Goal: Check status: Check status

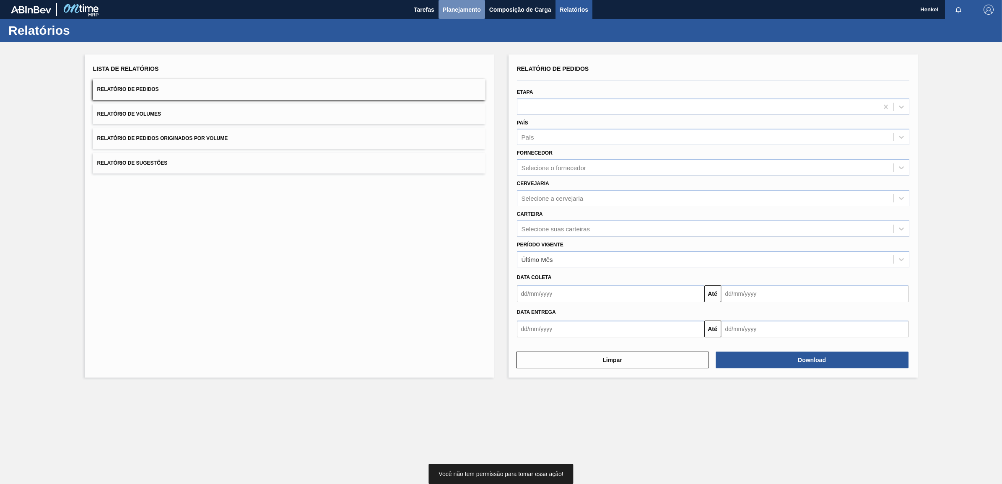
click at [471, 11] on span "Planejamento" at bounding box center [462, 10] width 38 height 10
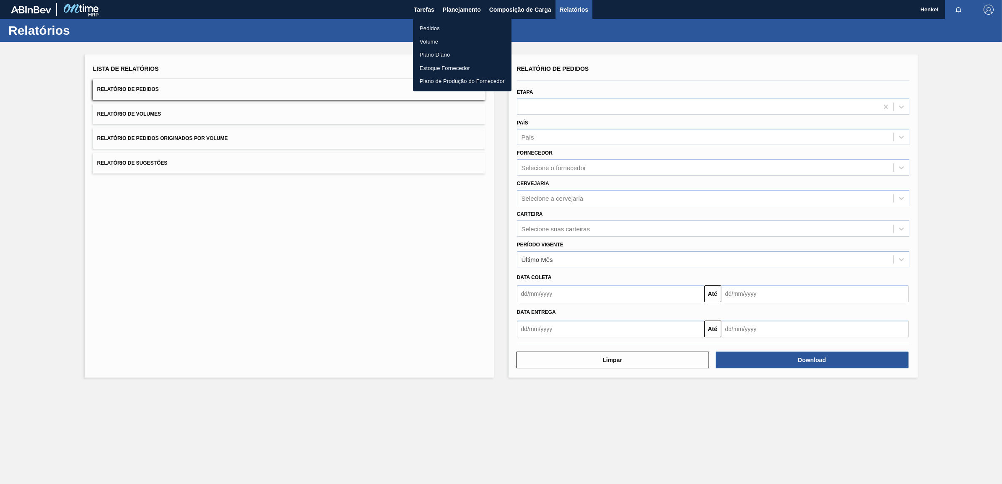
drag, startPoint x: 434, startPoint y: 28, endPoint x: 770, endPoint y: 22, distance: 336.2
click at [434, 28] on li "Pedidos" at bounding box center [462, 28] width 98 height 13
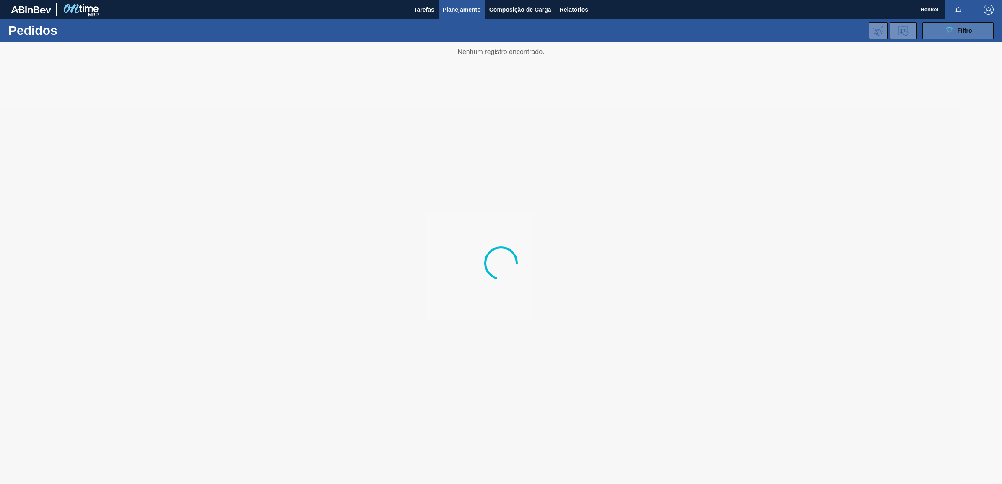
click at [956, 28] on button "089F7B8B-B2A5-4AFE-B5C0-19BA573D28AC Filtro" at bounding box center [957, 30] width 71 height 17
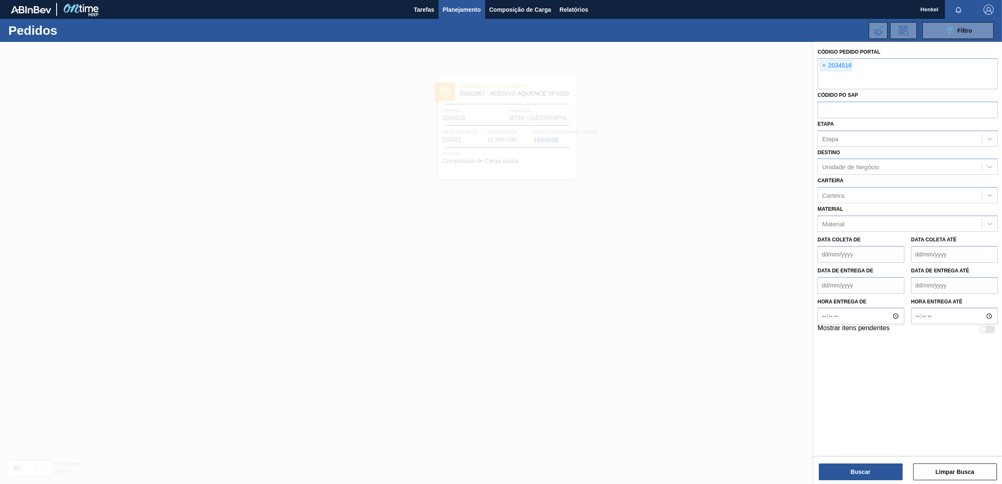
click at [823, 64] on span "×" at bounding box center [824, 66] width 8 height 10
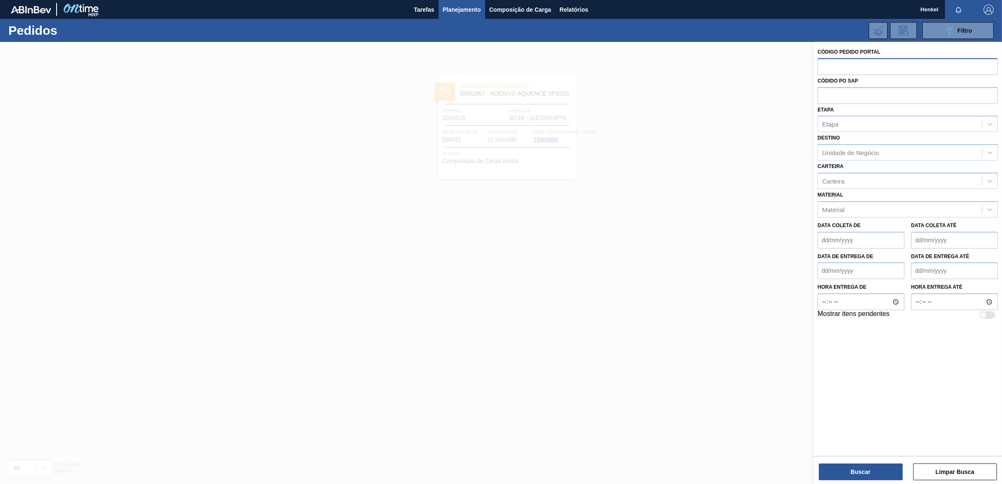
paste input "2034523"
type input "2034523"
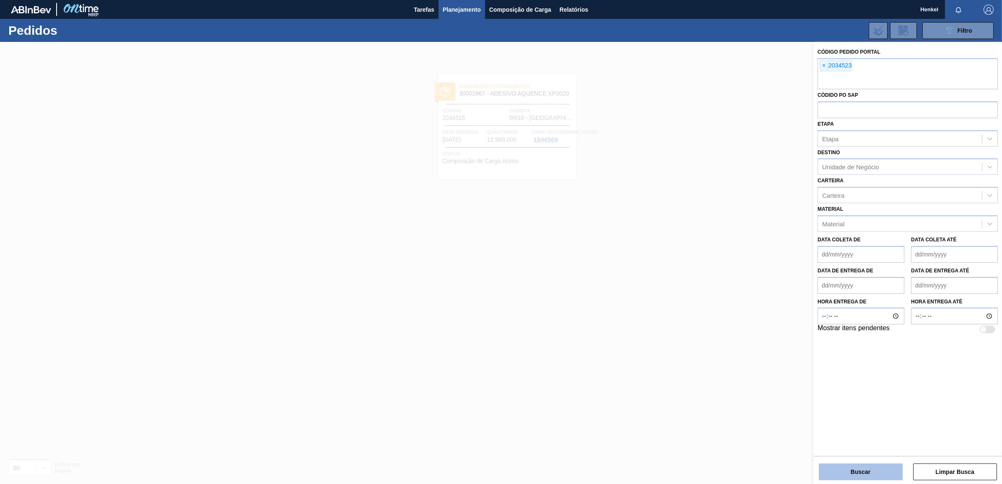
click at [868, 470] on button "Buscar" at bounding box center [860, 472] width 84 height 17
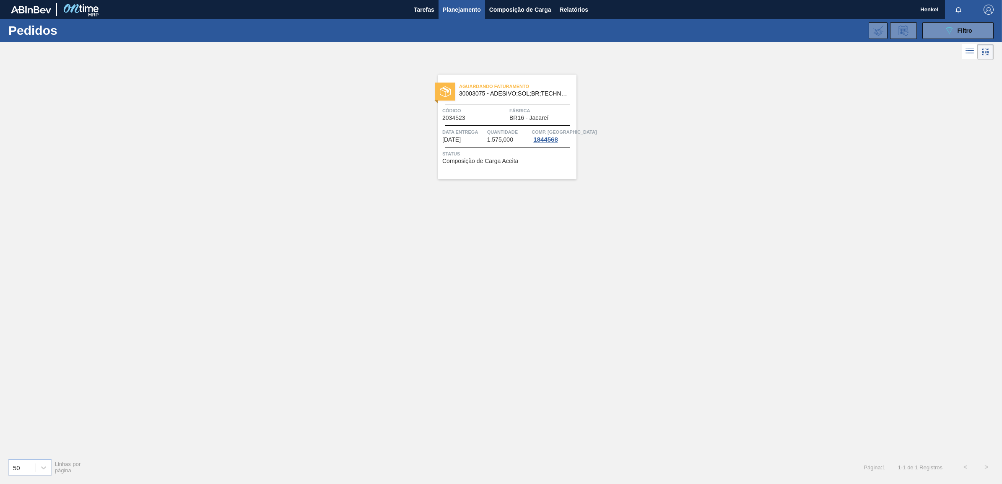
click at [512, 130] on span "Quantidade" at bounding box center [508, 132] width 43 height 8
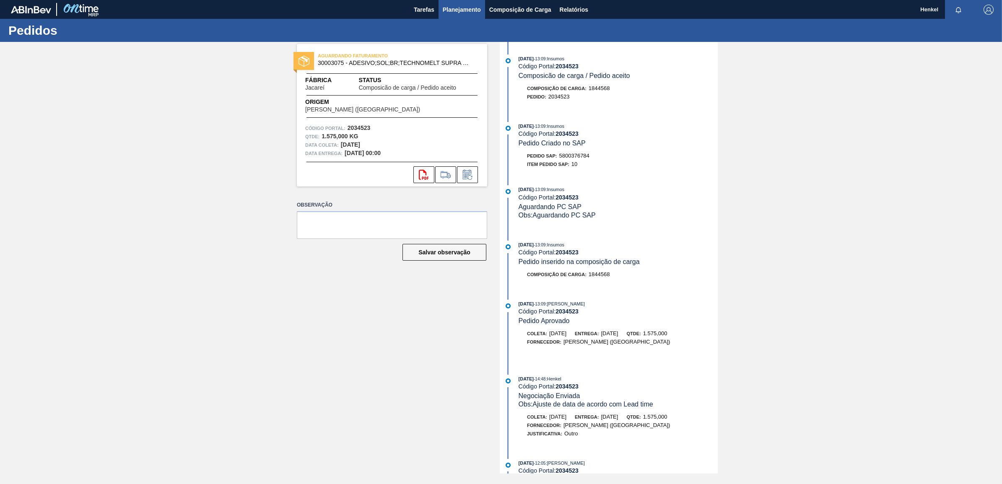
click at [451, 7] on span "Planejamento" at bounding box center [462, 10] width 38 height 10
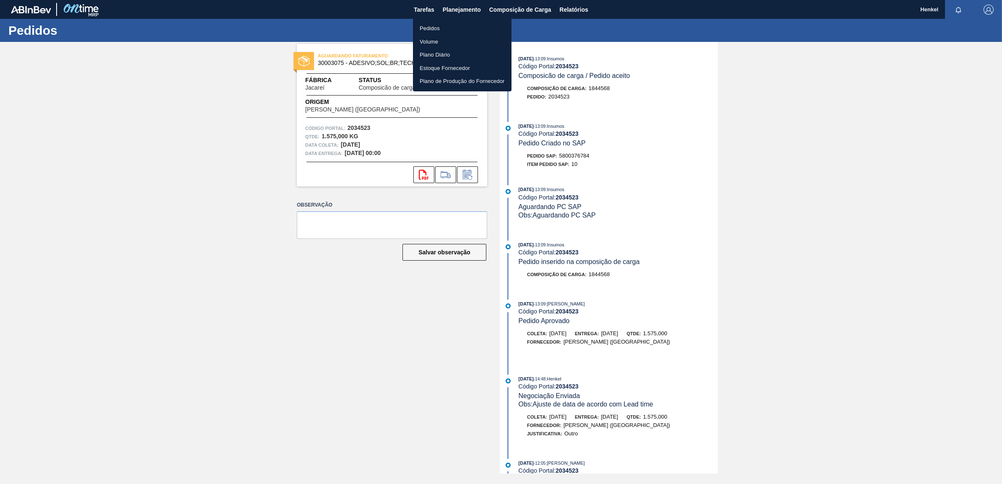
click at [434, 30] on li "Pedidos" at bounding box center [462, 28] width 98 height 13
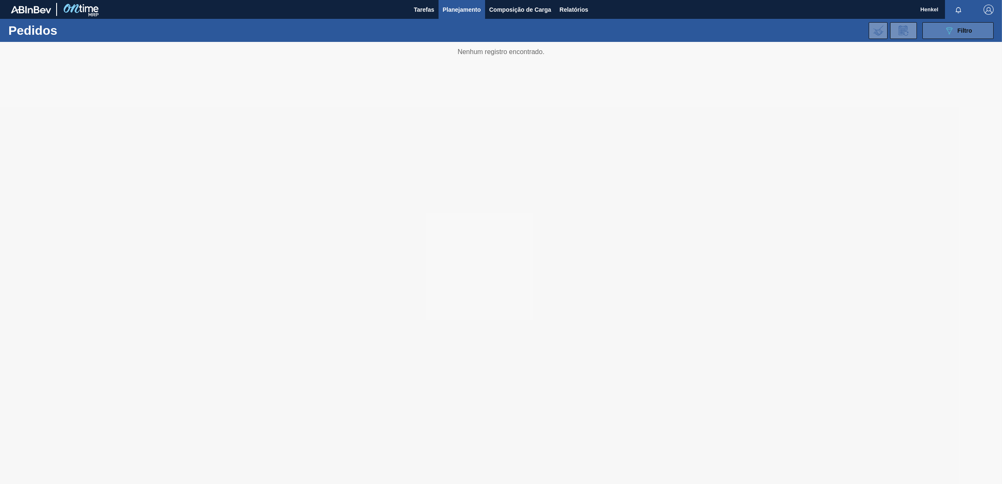
click at [980, 26] on button "089F7B8B-B2A5-4AFE-B5C0-19BA573D28AC Filtro" at bounding box center [957, 30] width 71 height 17
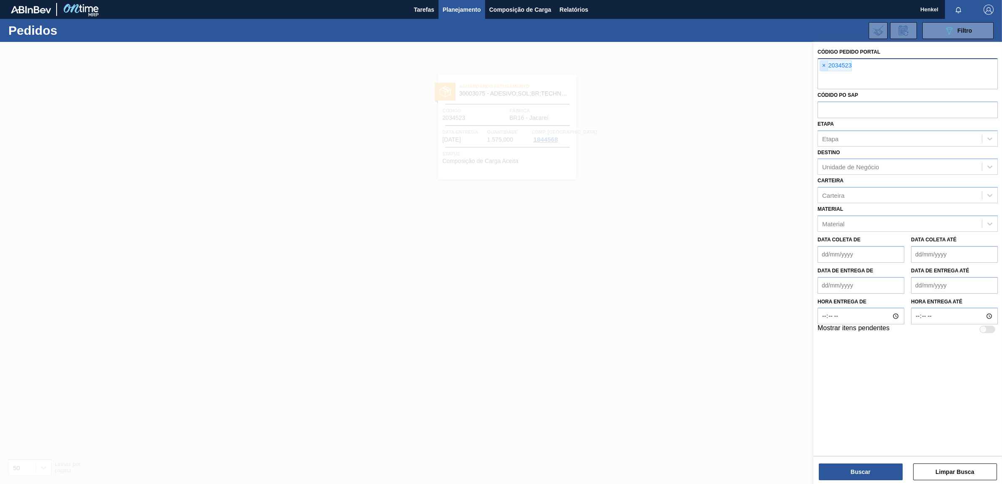
click at [826, 67] on span "×" at bounding box center [824, 66] width 8 height 10
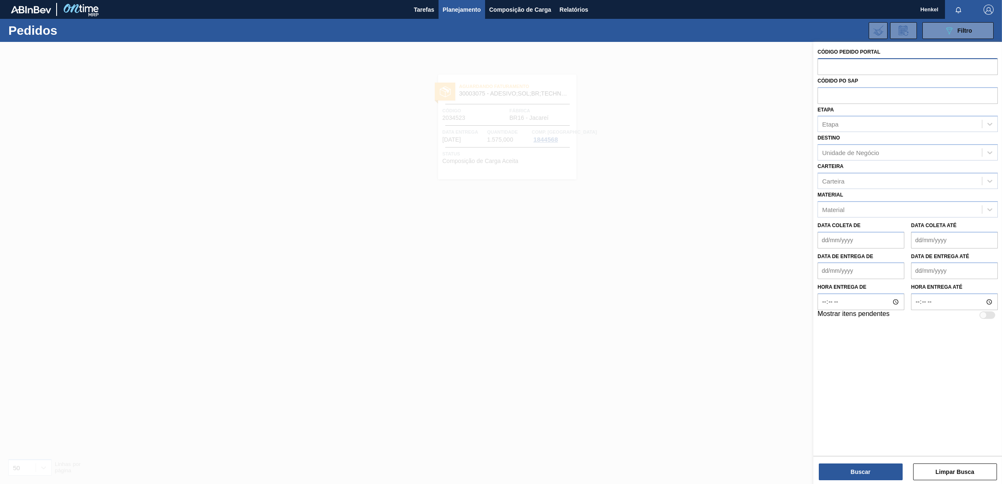
paste input "2034516"
type input "2034516"
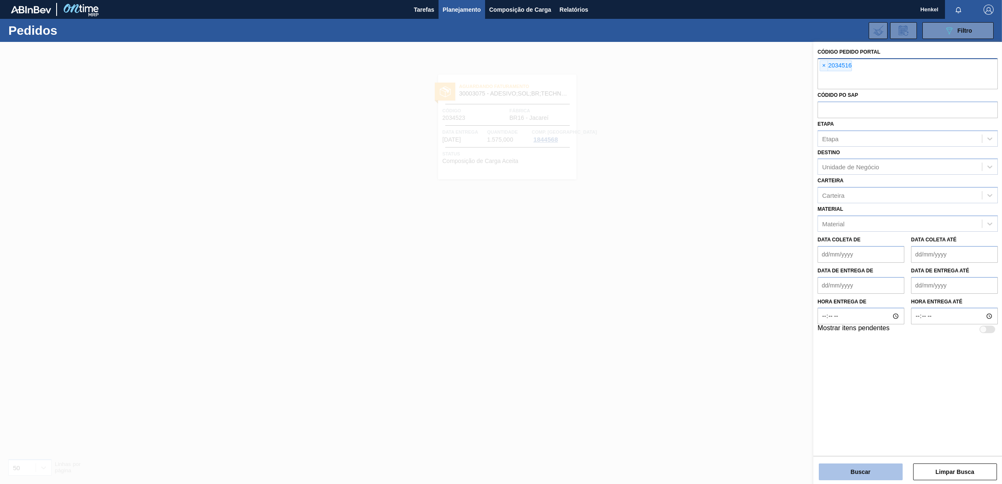
click at [858, 476] on button "Buscar" at bounding box center [860, 472] width 84 height 17
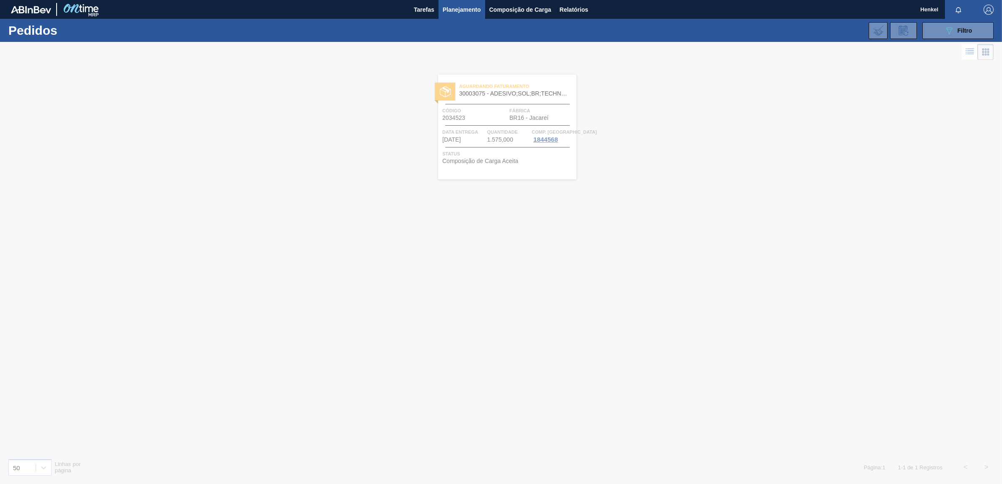
click at [476, 152] on div at bounding box center [501, 263] width 1002 height 442
click at [495, 156] on span "Status" at bounding box center [508, 154] width 132 height 8
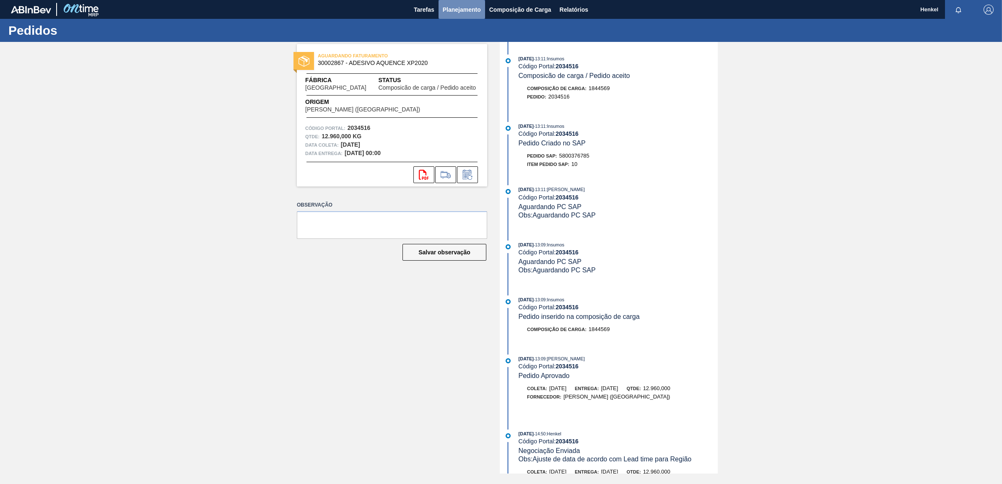
click at [461, 8] on span "Planejamento" at bounding box center [462, 10] width 38 height 10
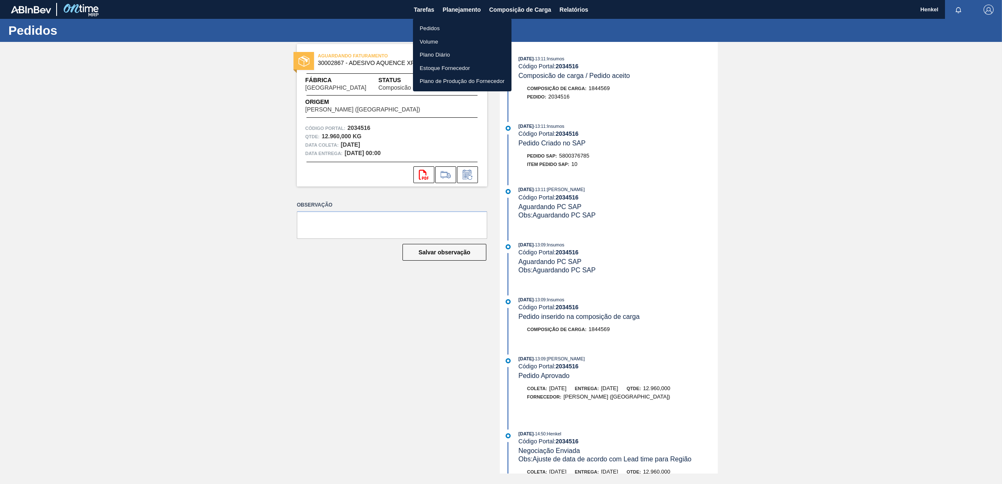
drag, startPoint x: 425, startPoint y: 28, endPoint x: 640, endPoint y: 47, distance: 216.6
click at [425, 28] on li "Pedidos" at bounding box center [462, 28] width 98 height 13
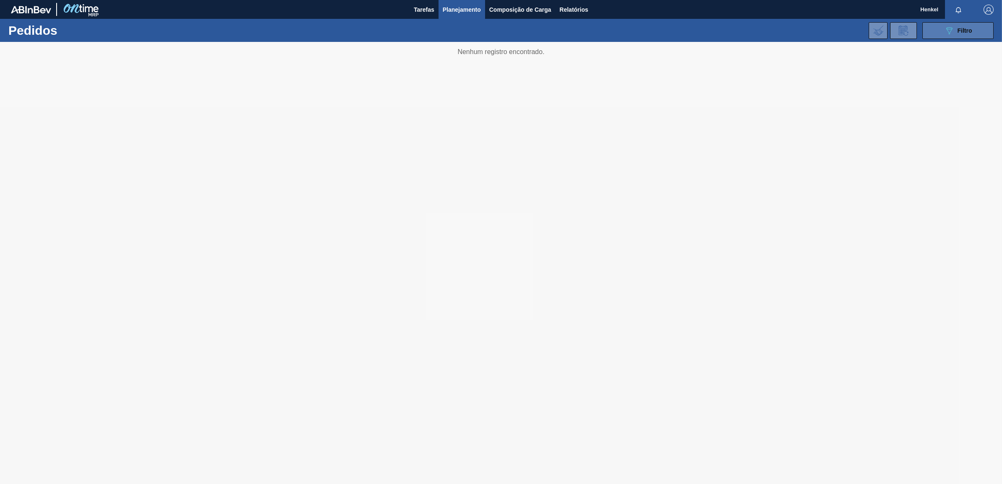
click at [965, 30] on span "Filtro" at bounding box center [964, 30] width 15 height 7
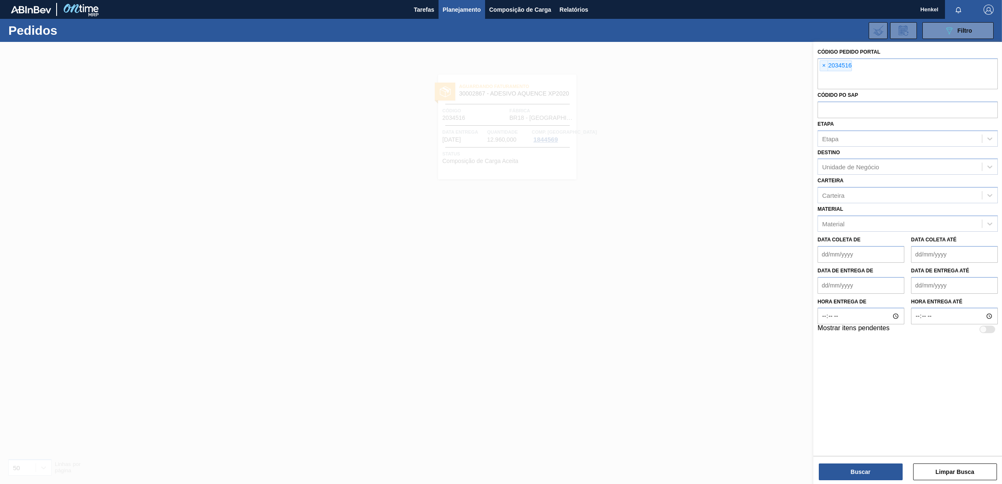
click at [822, 66] on span "×" at bounding box center [824, 66] width 8 height 10
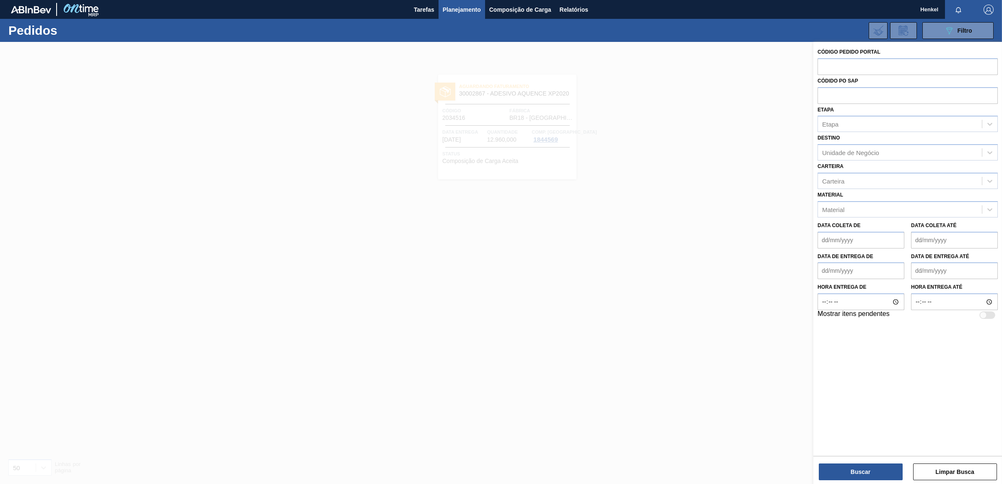
paste input "2034520"
type input "2034520"
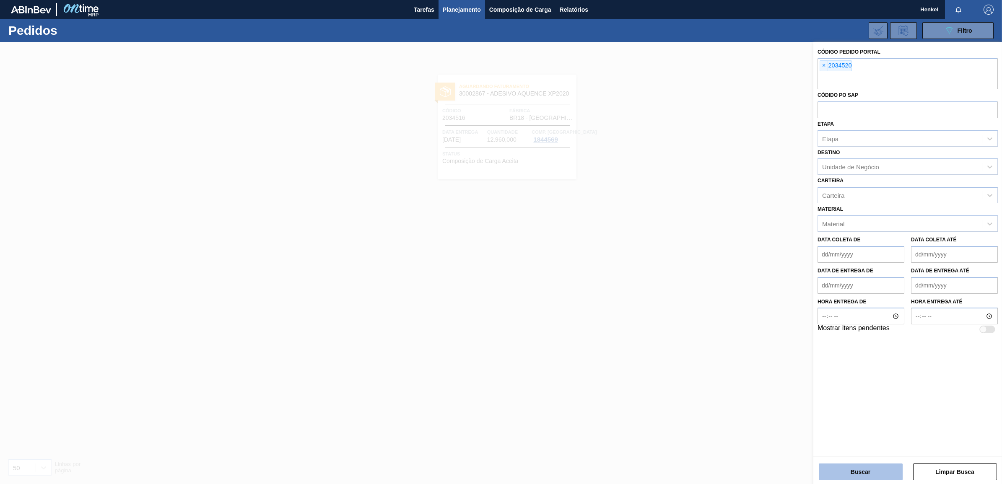
click at [851, 471] on button "Buscar" at bounding box center [860, 472] width 84 height 17
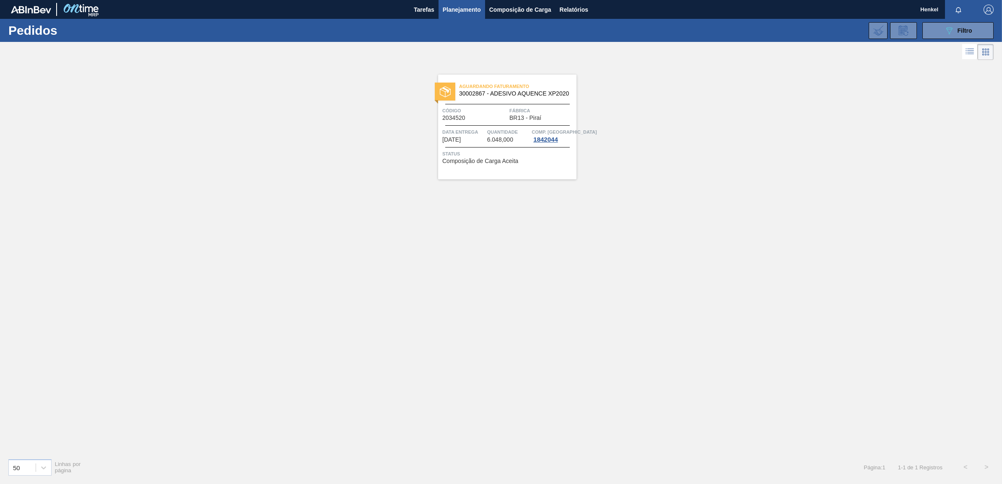
click at [462, 127] on div "Aguardando Faturamento 30002867 - ADESIVO AQUENCE XP2020 Código 2034520 Fábrica…" at bounding box center [507, 127] width 138 height 105
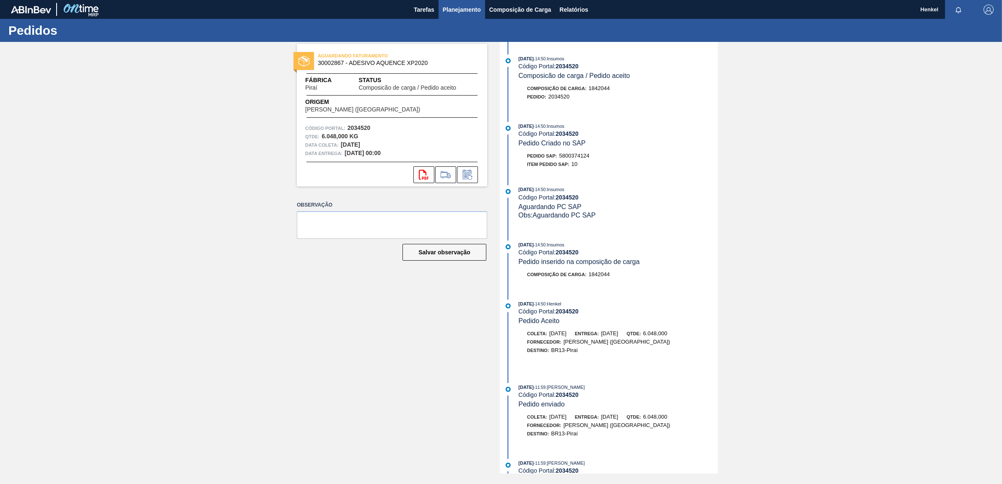
click at [461, 5] on span "Planejamento" at bounding box center [462, 10] width 38 height 10
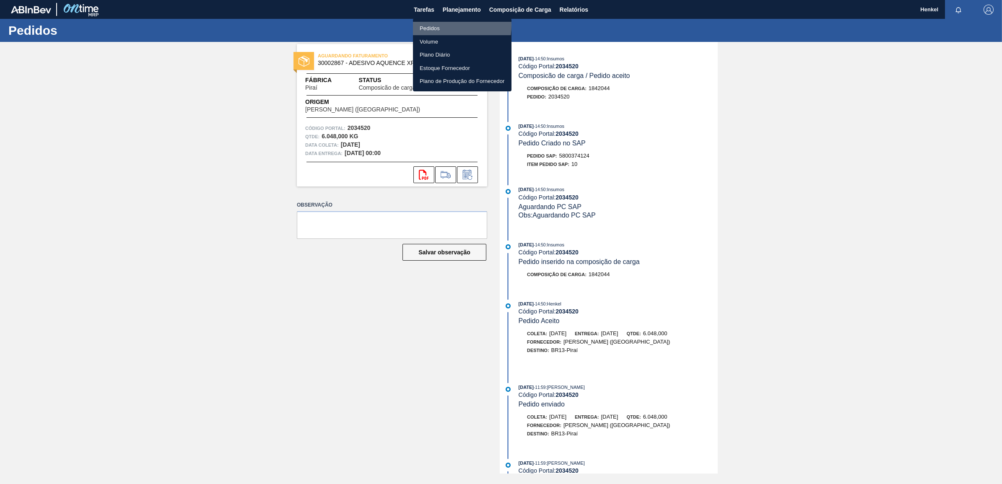
drag, startPoint x: 433, startPoint y: 25, endPoint x: 522, endPoint y: 49, distance: 92.8
click at [433, 25] on li "Pedidos" at bounding box center [462, 28] width 98 height 13
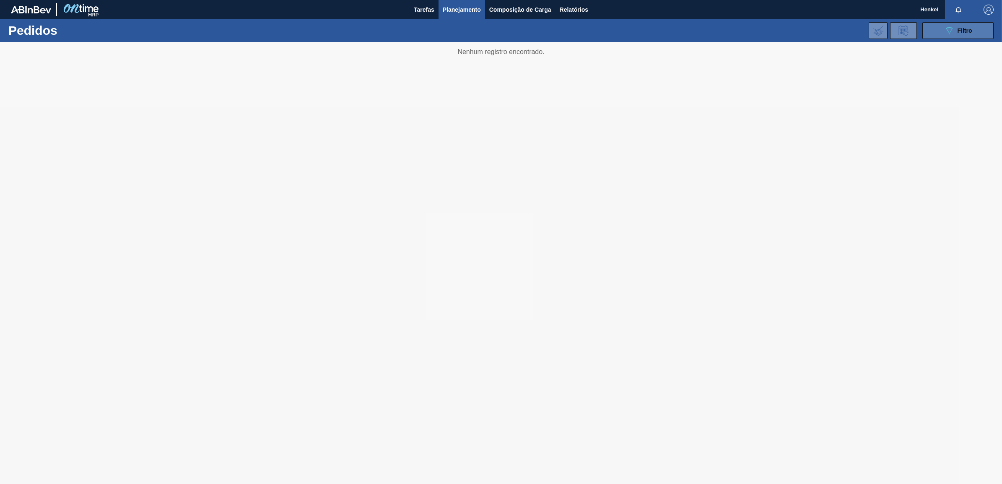
click at [940, 28] on button "089F7B8B-B2A5-4AFE-B5C0-19BA573D28AC Filtro" at bounding box center [957, 30] width 71 height 17
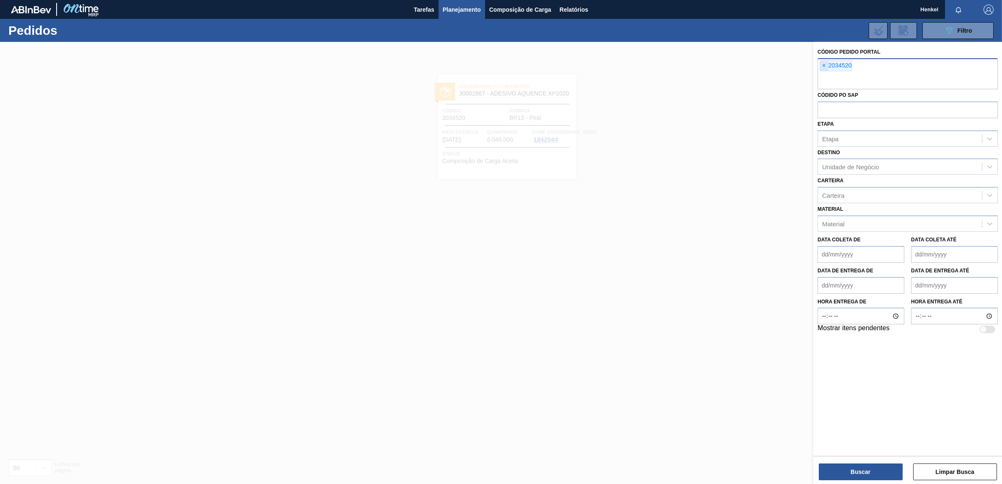
click at [824, 67] on span "×" at bounding box center [824, 66] width 8 height 10
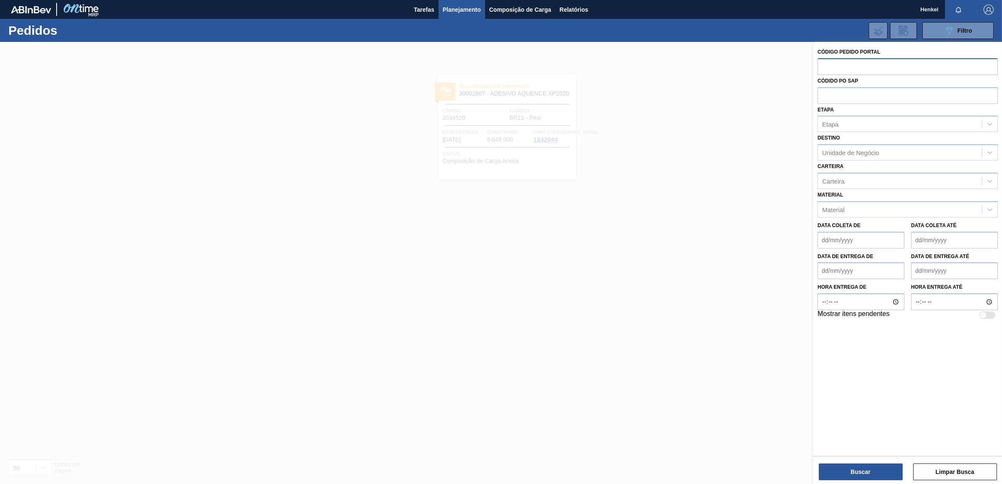
paste input "2029144"
type input "2029144"
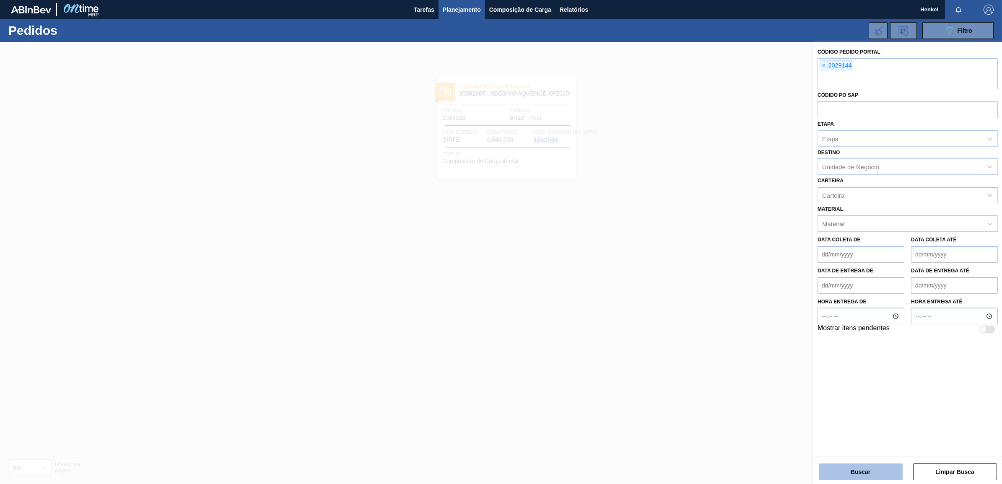
click at [857, 474] on button "Buscar" at bounding box center [860, 472] width 84 height 17
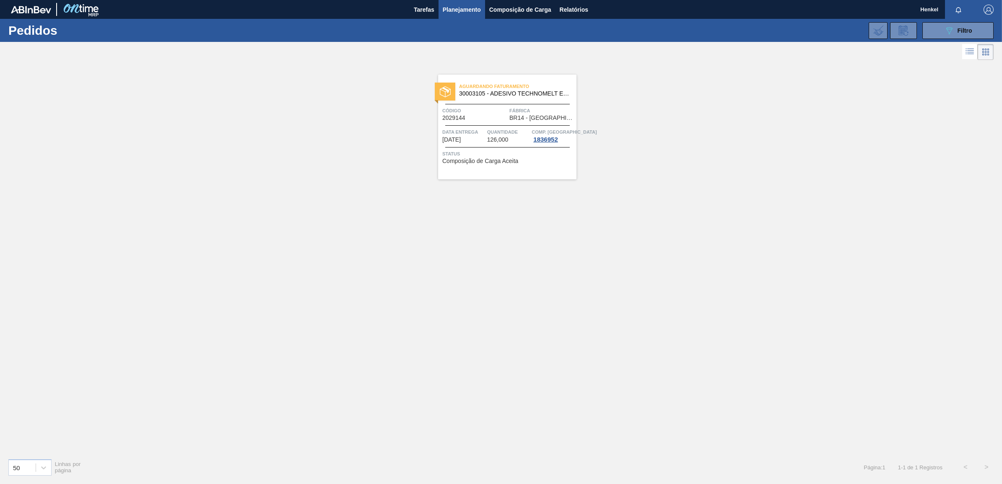
click at [484, 135] on span "Data entrega" at bounding box center [463, 132] width 43 height 8
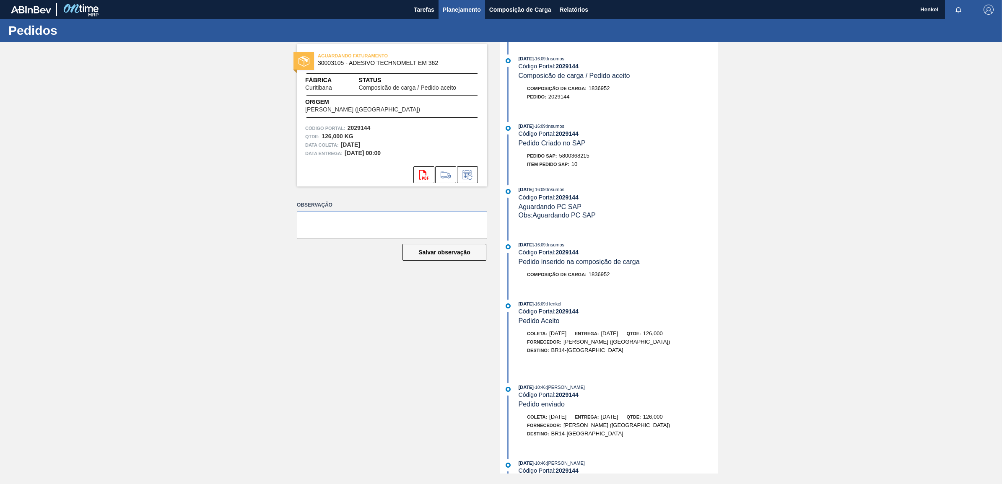
click at [449, 5] on span "Planejamento" at bounding box center [462, 10] width 38 height 10
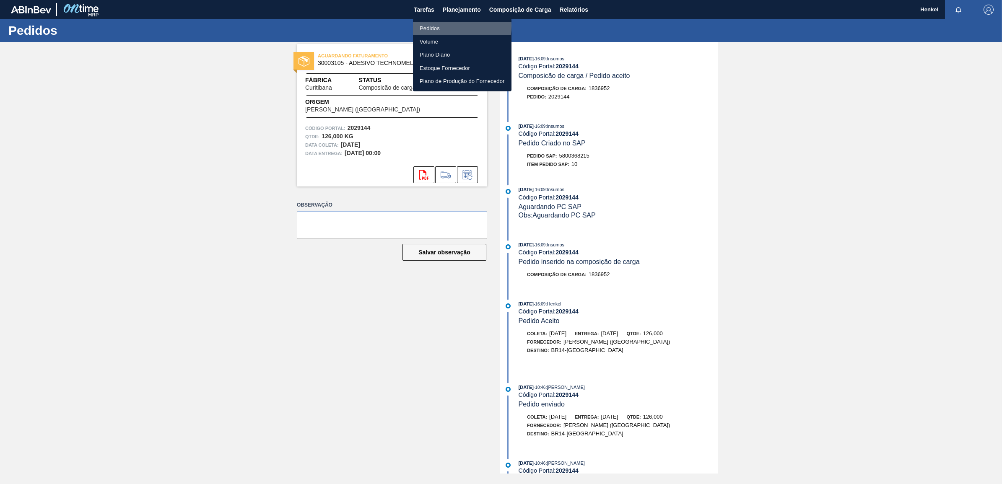
click at [434, 26] on li "Pedidos" at bounding box center [462, 28] width 98 height 13
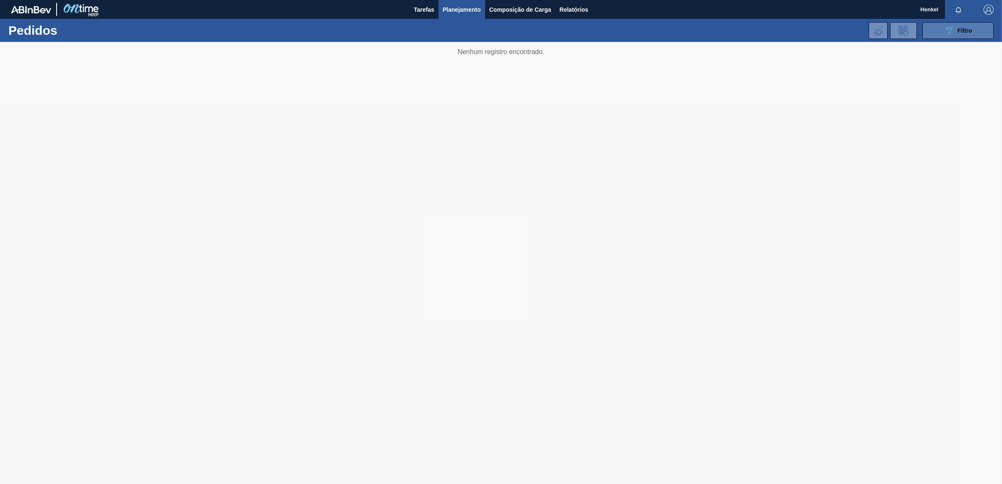
click at [962, 28] on span "Filtro" at bounding box center [964, 30] width 15 height 7
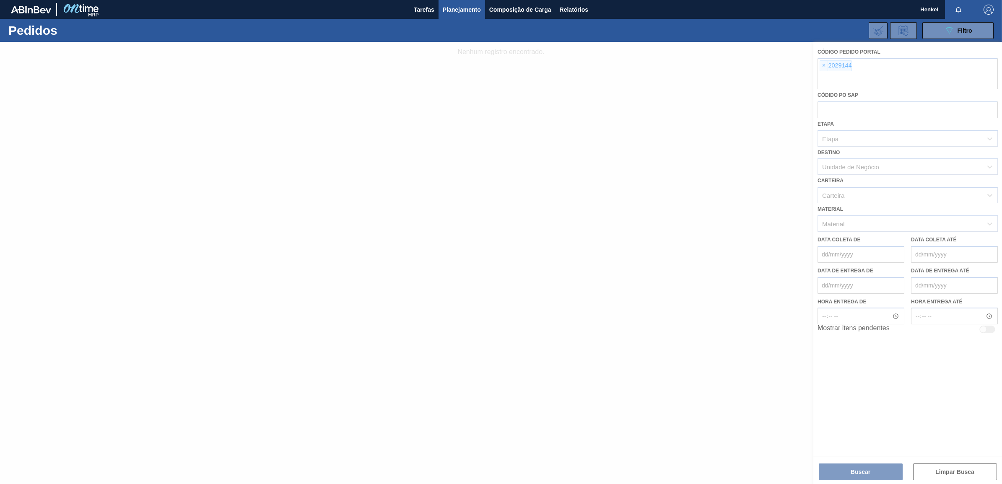
click at [824, 66] on div at bounding box center [501, 263] width 1002 height 442
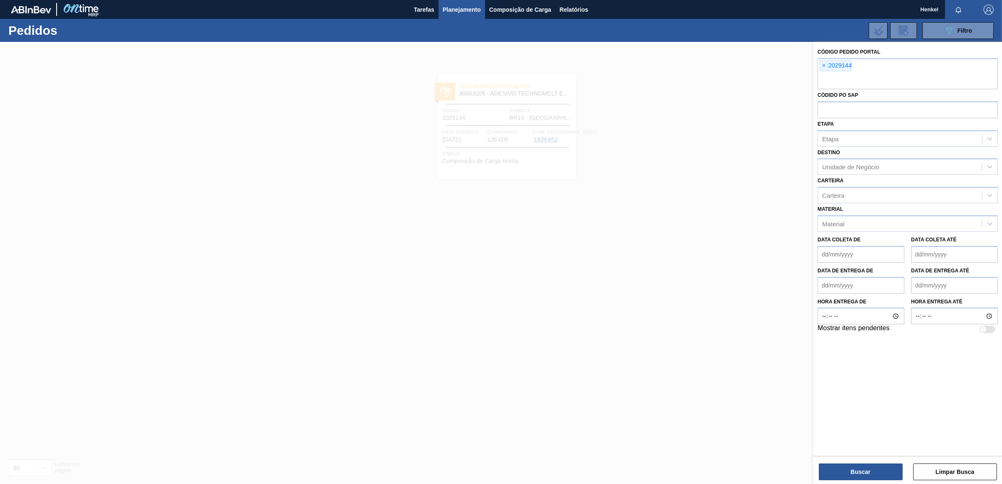
click at [824, 66] on span "×" at bounding box center [824, 66] width 8 height 10
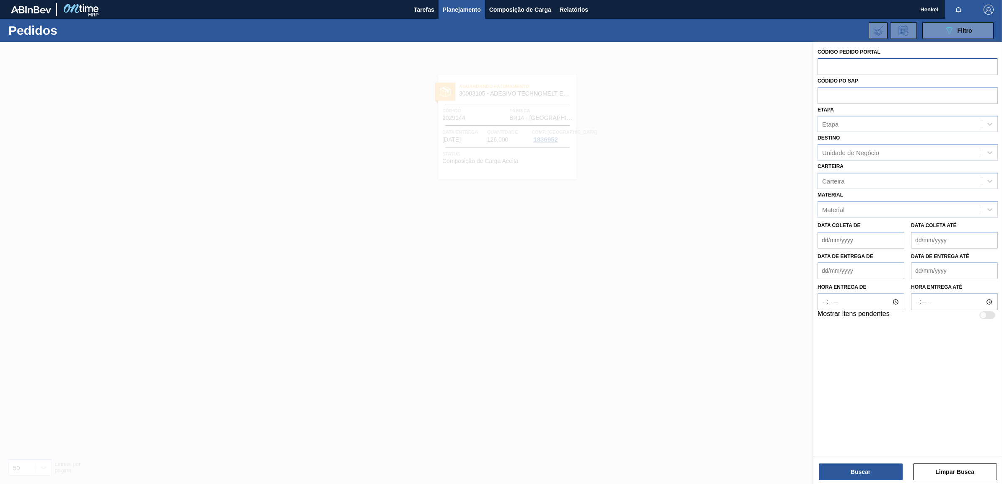
paste input "2029151"
type input "2029151"
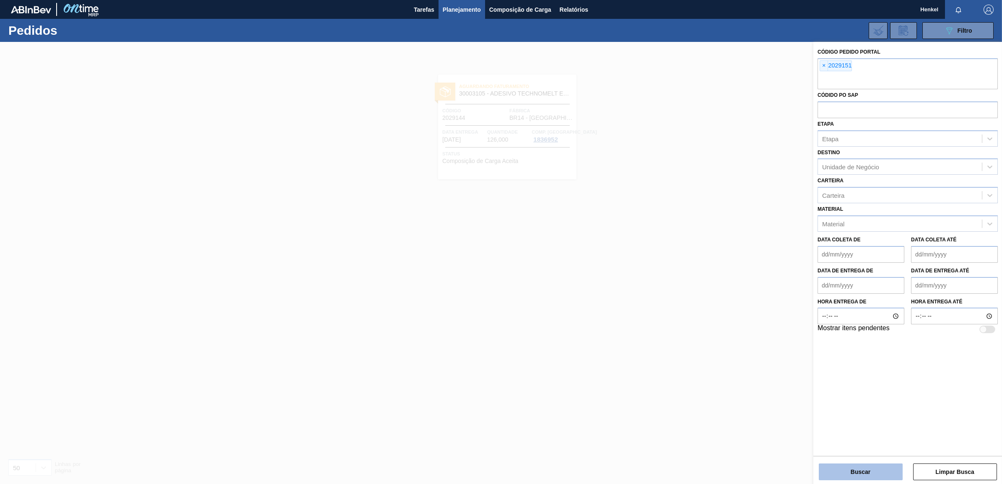
click at [868, 468] on button "Buscar" at bounding box center [860, 472] width 84 height 17
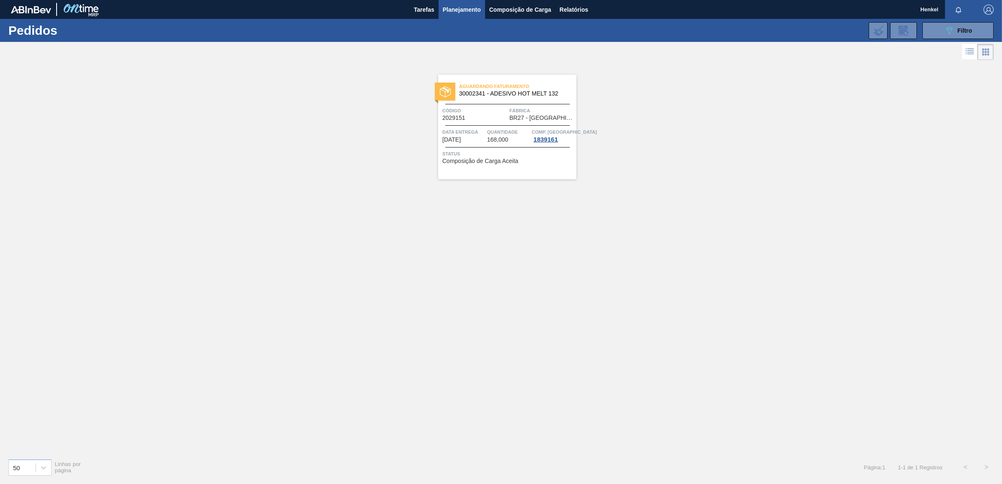
click at [513, 130] on span "Quantidade" at bounding box center [508, 132] width 43 height 8
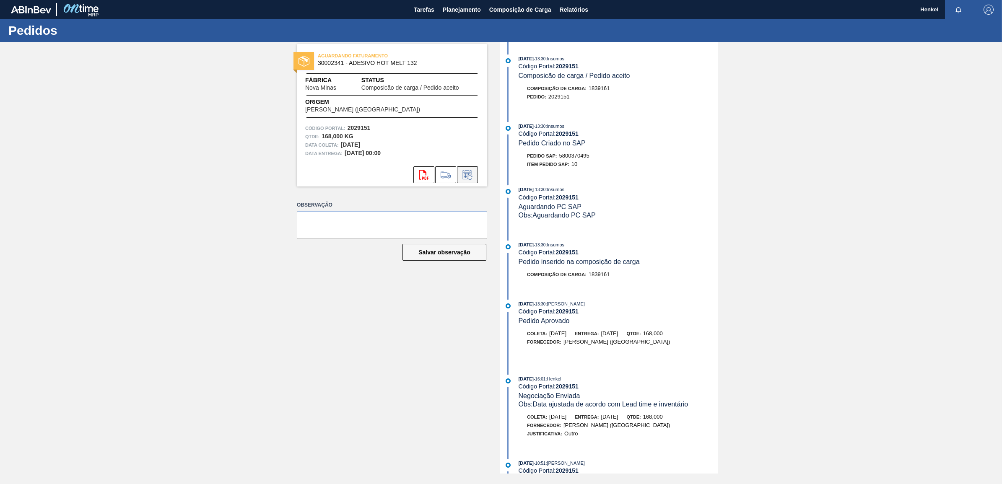
click at [465, 172] on icon at bounding box center [467, 175] width 13 height 10
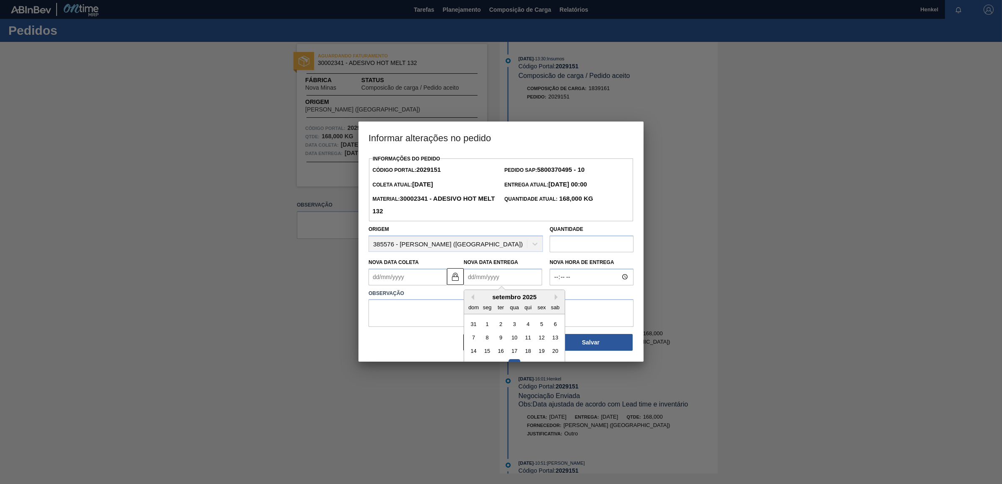
click at [487, 281] on Entrega2029151 "Nova Data Entrega" at bounding box center [503, 277] width 78 height 17
type Coleta2029151 "[DATE]"
type Entrega2029151 "1"
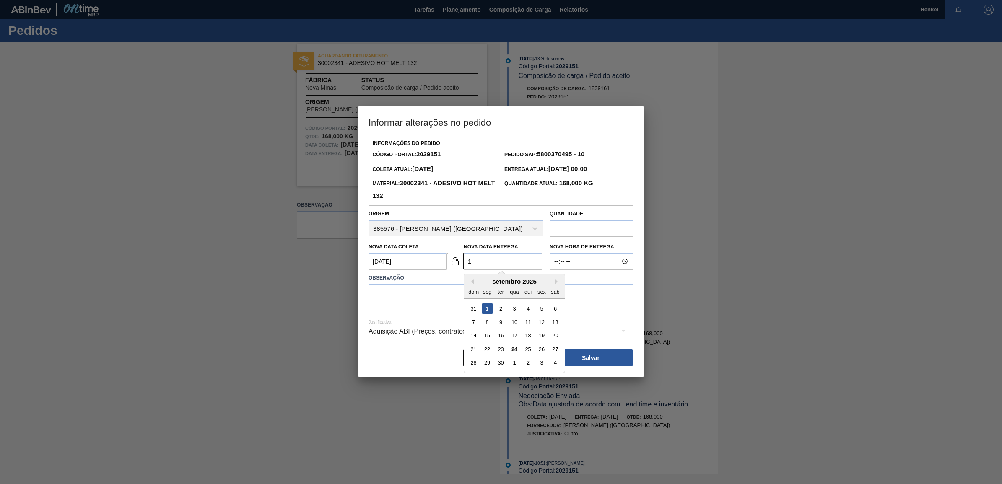
type Coleta2029151 "[DATE]"
click at [516, 323] on div "10" at bounding box center [513, 321] width 11 height 11
type Entrega2029151 "[DATE]"
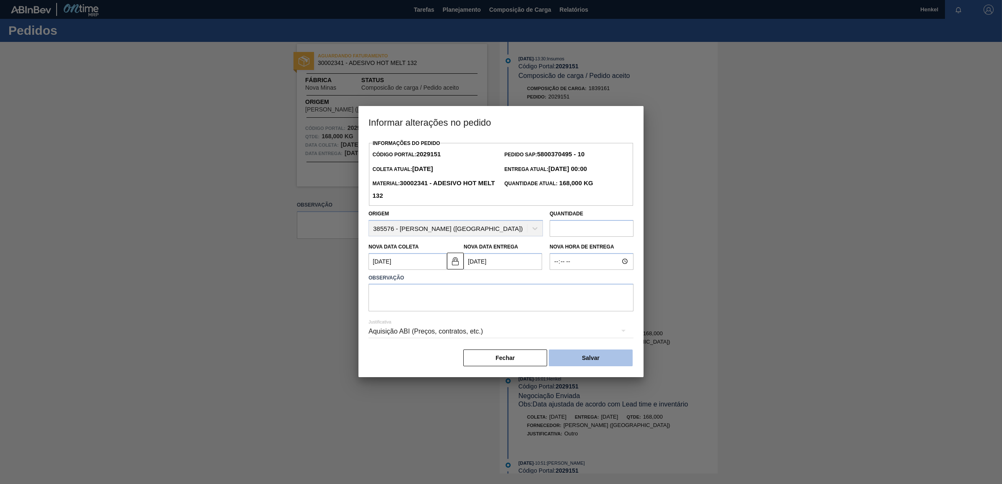
click at [596, 357] on button "Salvar" at bounding box center [591, 358] width 84 height 17
click at [383, 296] on textarea at bounding box center [500, 298] width 265 height 28
type textarea "Data ajustada"
drag, startPoint x: 612, startPoint y: 127, endPoint x: 491, endPoint y: 173, distance: 129.4
click at [538, 109] on h3 "Informar alterações no pedido" at bounding box center [500, 122] width 285 height 32
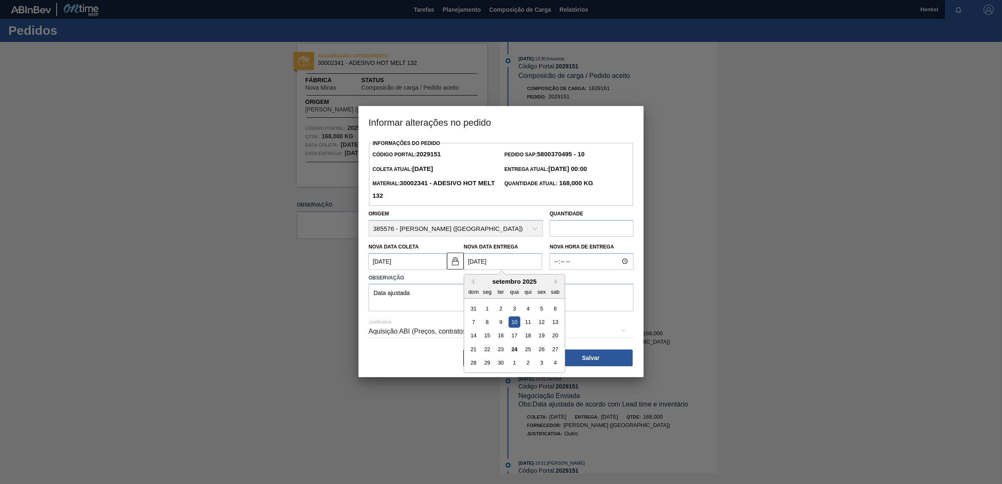
click at [483, 262] on Entrega2029151 "[DATE]" at bounding box center [503, 261] width 78 height 17
click at [557, 282] on button "Next Month" at bounding box center [557, 282] width 6 height 6
click at [544, 324] on div "10" at bounding box center [541, 321] width 11 height 11
type Coleta2029151 "[DATE]"
type Entrega2029151 "[DATE]"
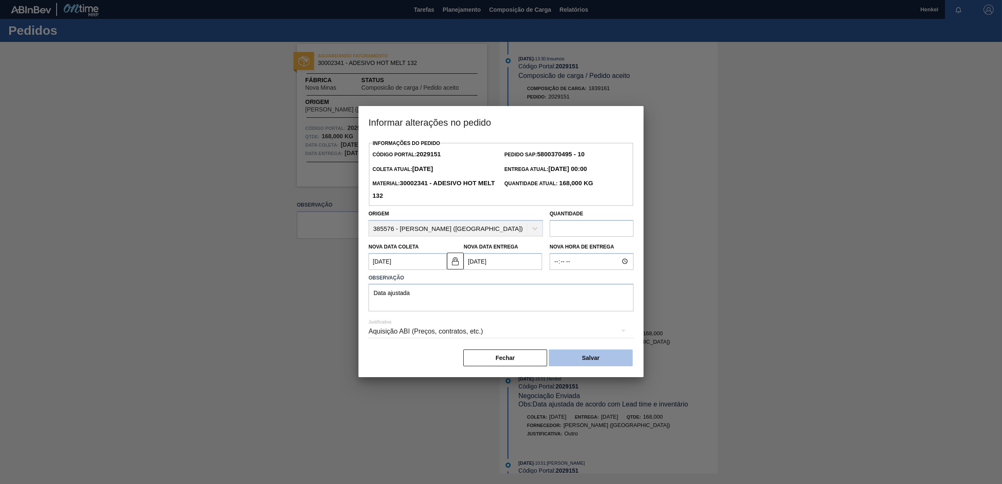
click at [598, 357] on button "Salvar" at bounding box center [591, 358] width 84 height 17
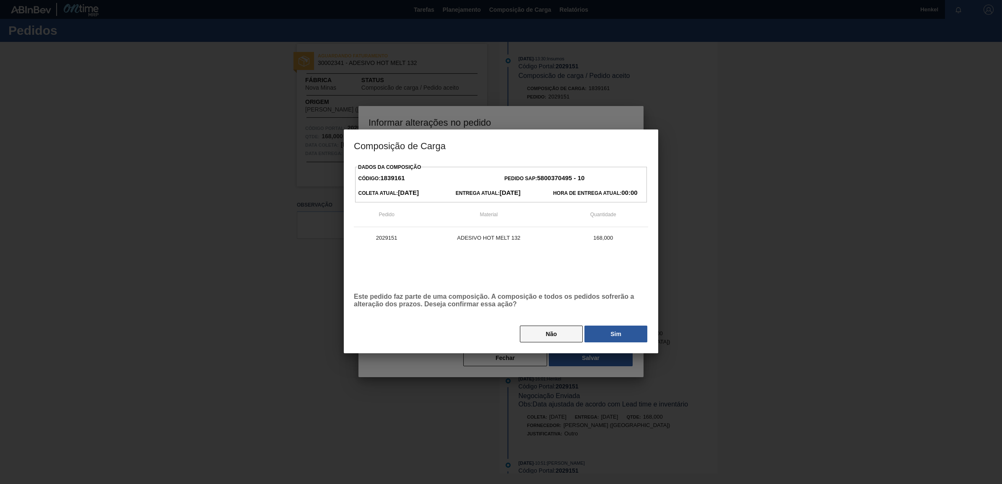
click at [546, 334] on button "Não" at bounding box center [551, 334] width 63 height 17
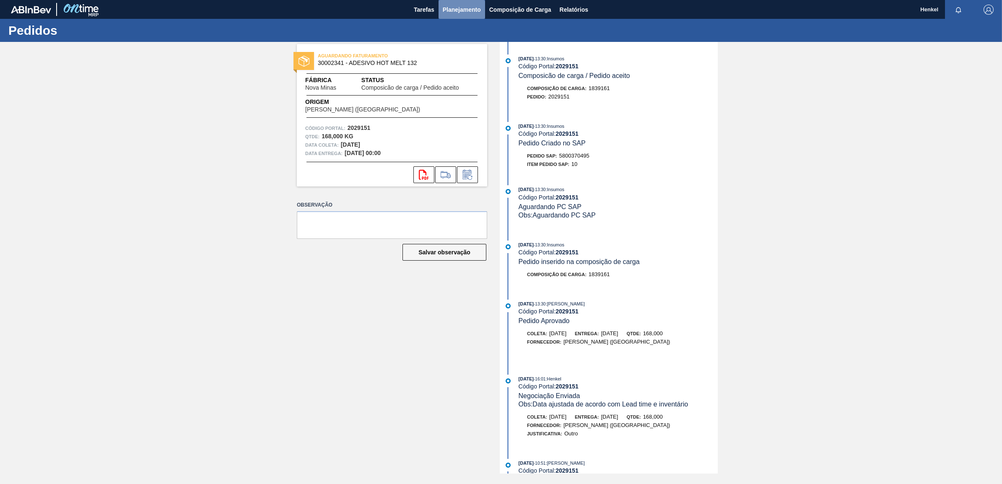
click at [466, 6] on span "Planejamento" at bounding box center [462, 10] width 38 height 10
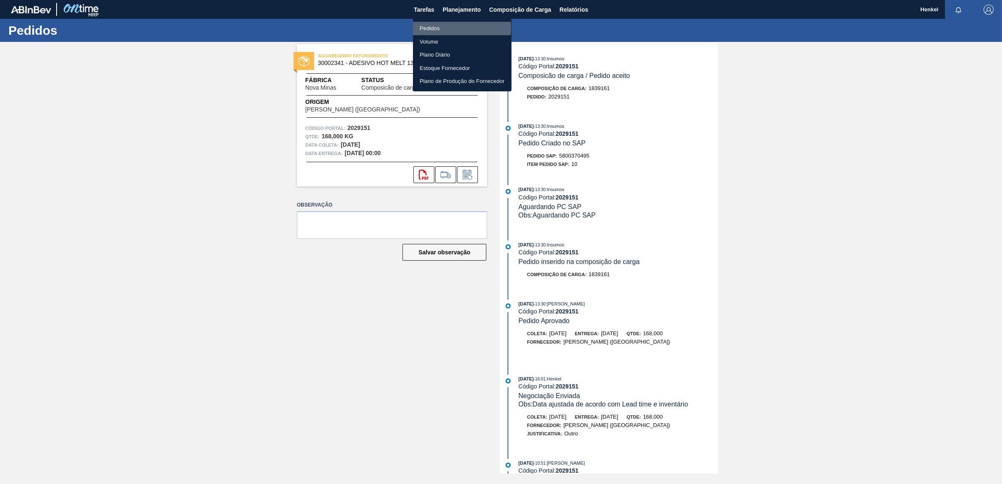
click at [433, 27] on li "Pedidos" at bounding box center [462, 28] width 98 height 13
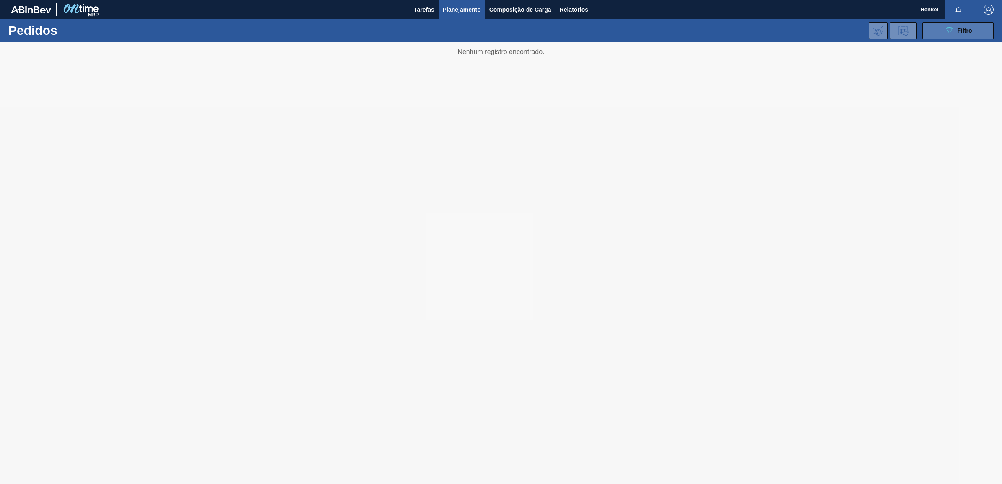
click at [966, 30] on span "Filtro" at bounding box center [964, 30] width 15 height 7
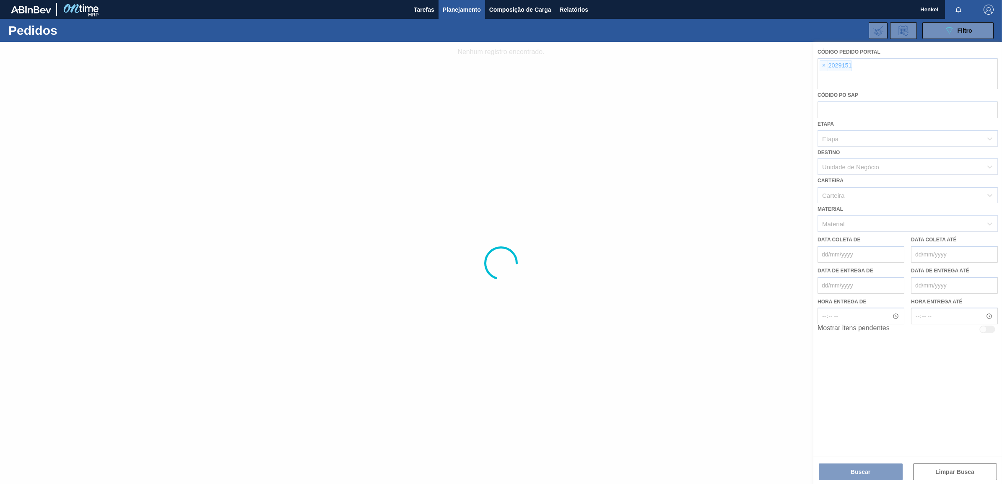
click at [823, 64] on div at bounding box center [501, 263] width 1002 height 442
click at [824, 66] on div at bounding box center [501, 263] width 1002 height 442
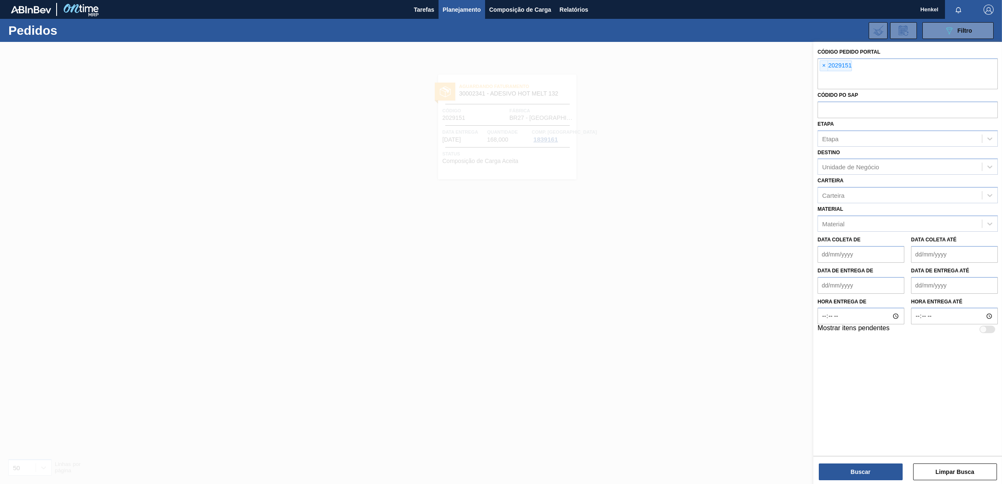
click at [824, 66] on span "×" at bounding box center [824, 66] width 8 height 10
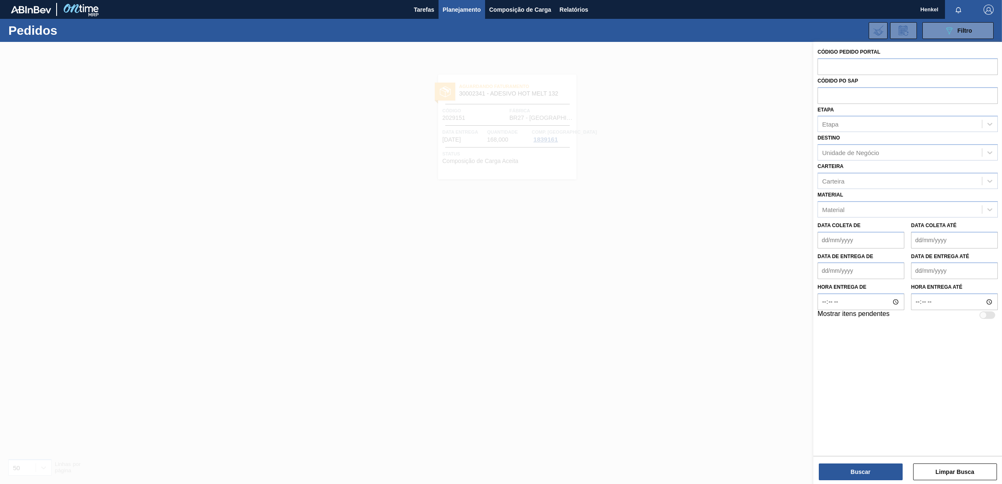
paste input "2034522"
type input "2034522"
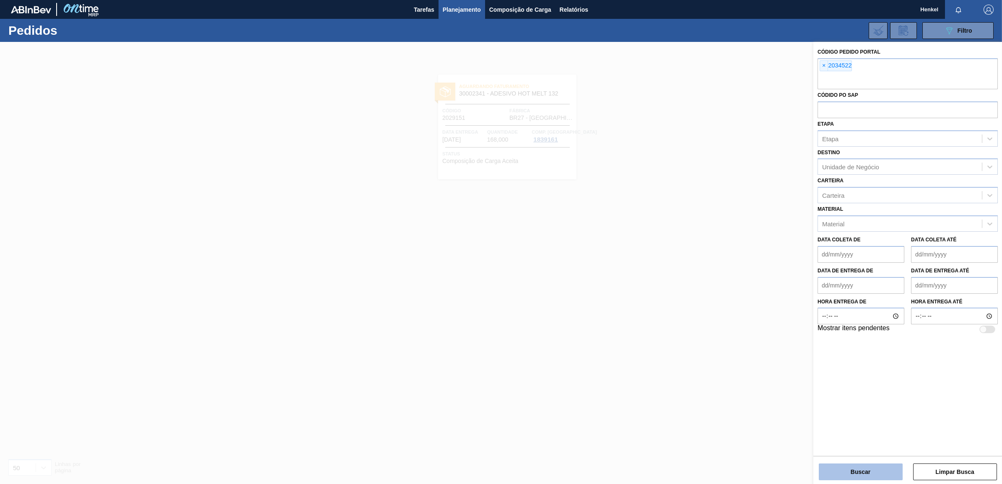
click at [855, 478] on button "Buscar" at bounding box center [860, 472] width 84 height 17
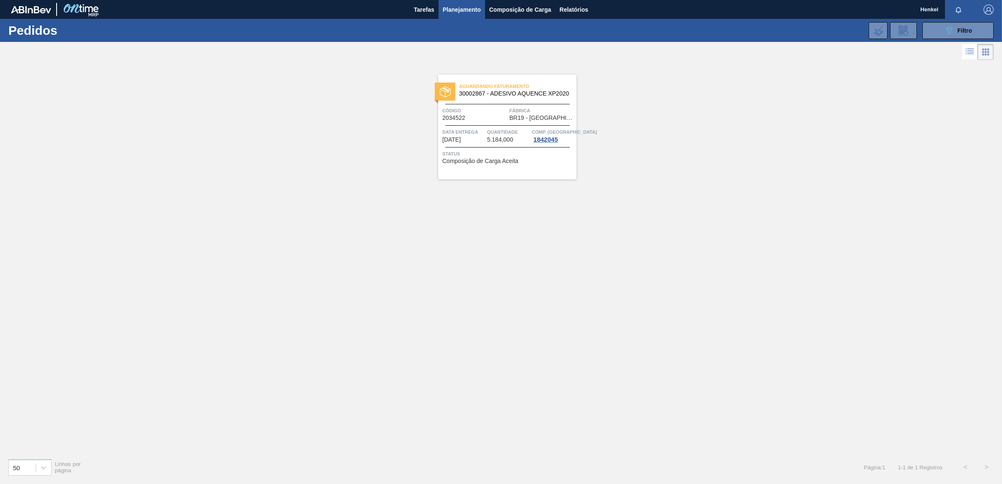
click at [506, 129] on span "Quantidade" at bounding box center [508, 132] width 43 height 8
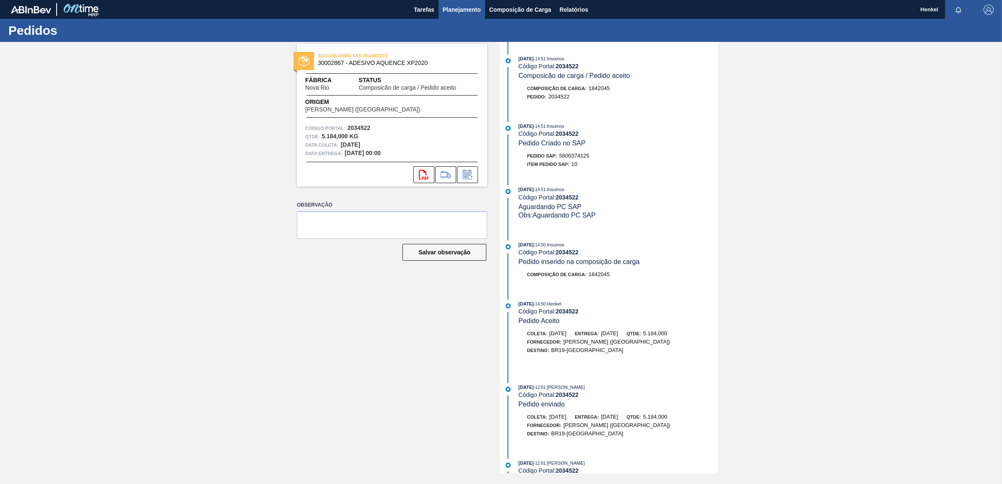
click at [455, 5] on span "Planejamento" at bounding box center [462, 10] width 38 height 10
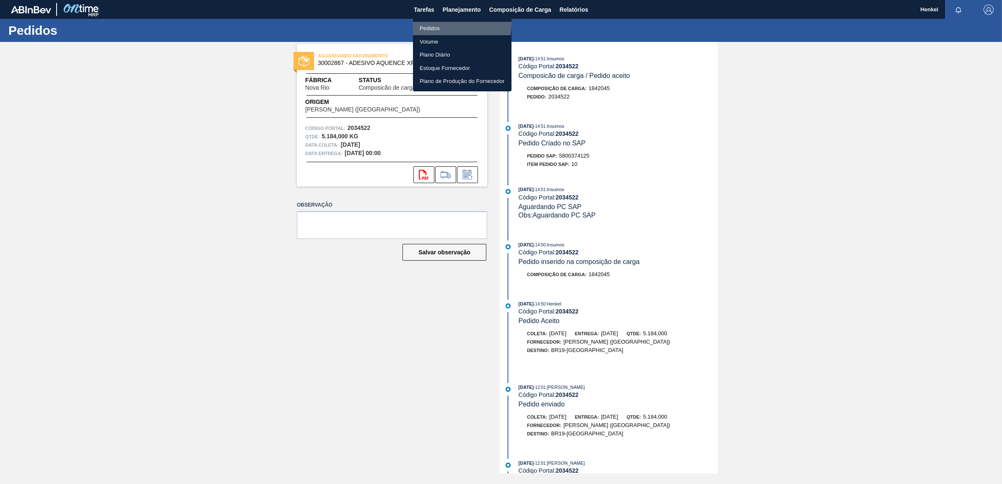
click at [435, 24] on li "Pedidos" at bounding box center [462, 28] width 98 height 13
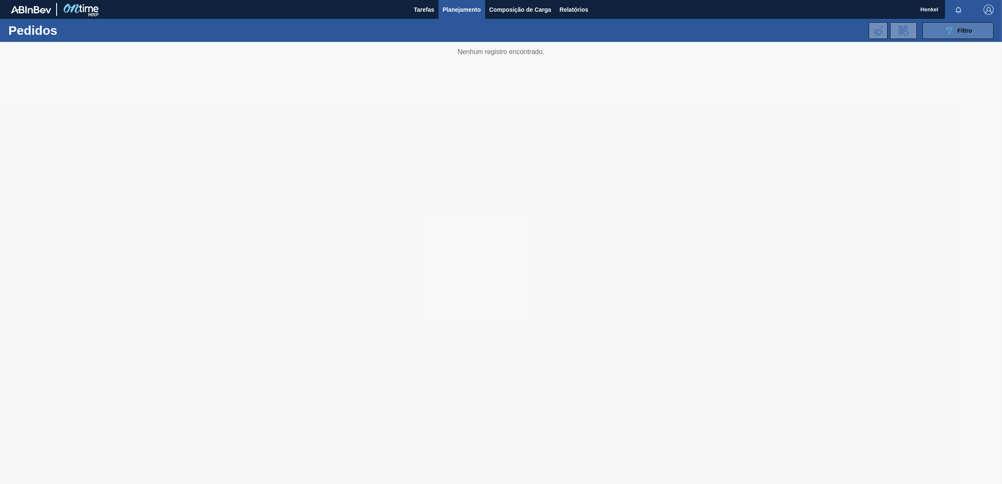
click at [966, 31] on span "Filtro" at bounding box center [964, 30] width 15 height 7
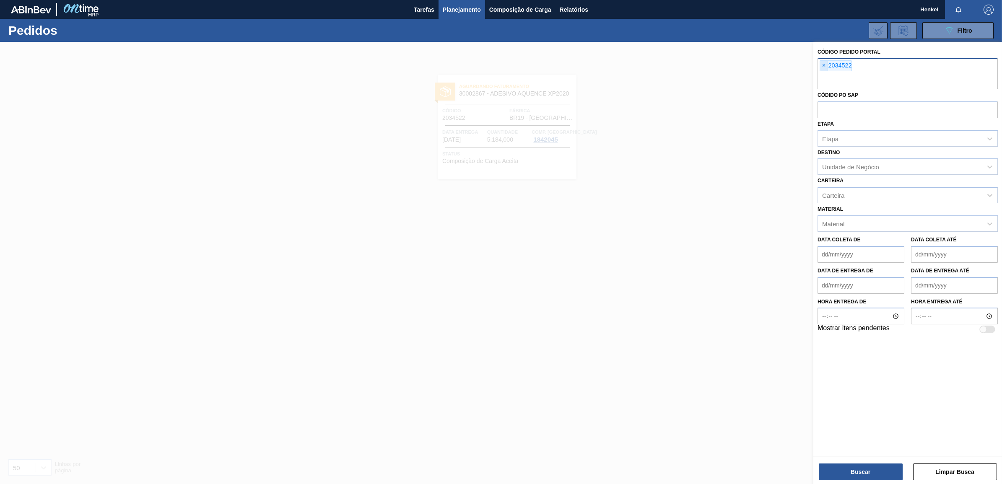
click at [824, 68] on span "×" at bounding box center [824, 66] width 8 height 10
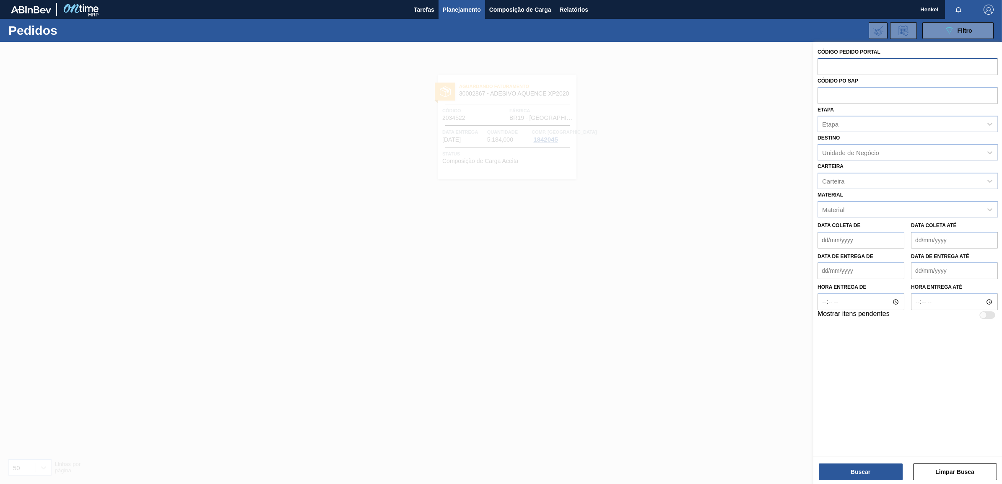
paste input "2029160"
type input "2029160"
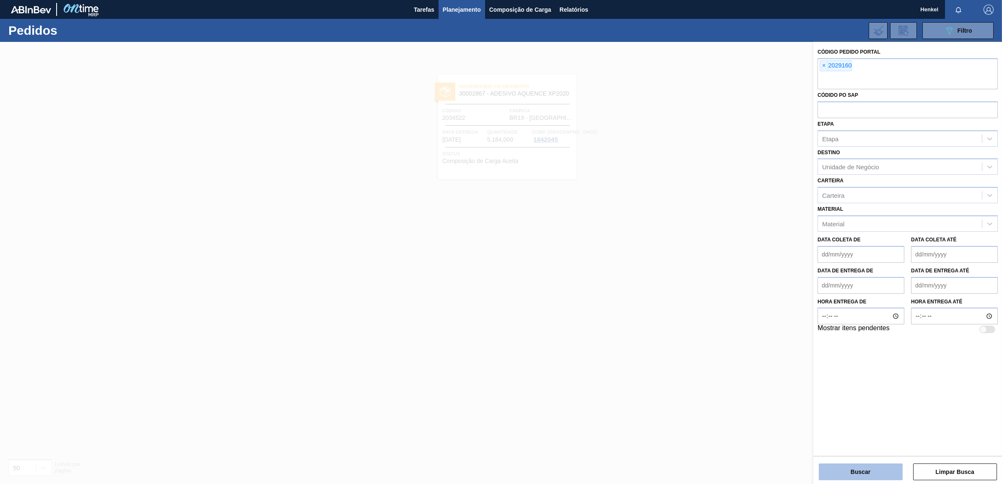
click at [875, 469] on button "Buscar" at bounding box center [860, 472] width 84 height 17
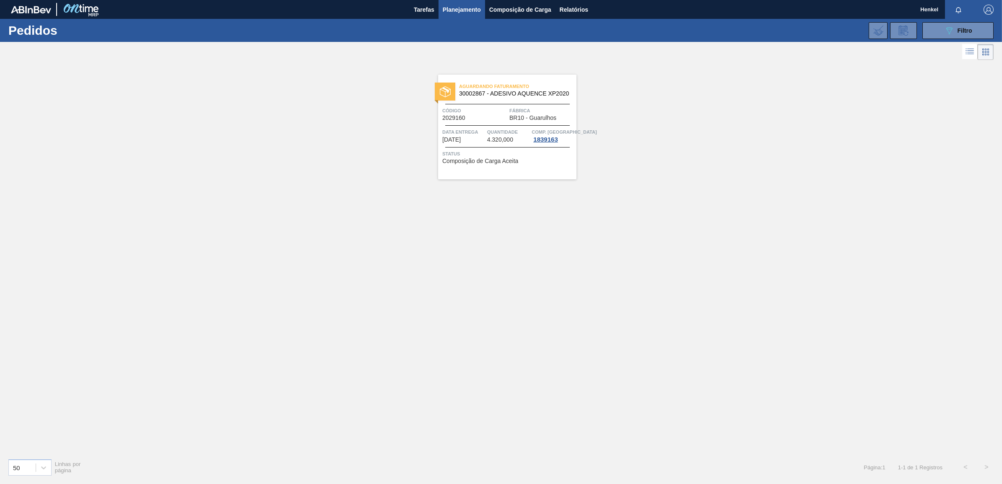
click at [461, 141] on span "[DATE]" at bounding box center [451, 140] width 18 height 6
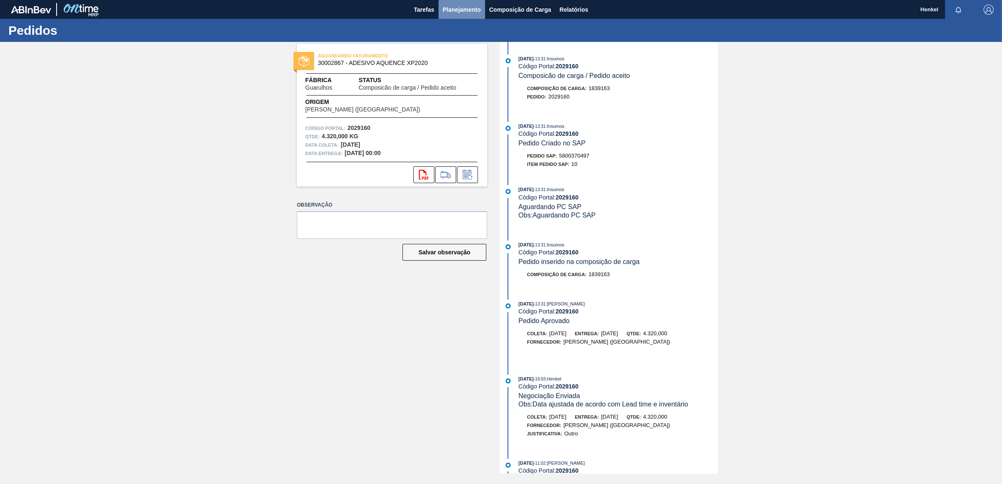
click at [468, 11] on span "Planejamento" at bounding box center [462, 10] width 38 height 10
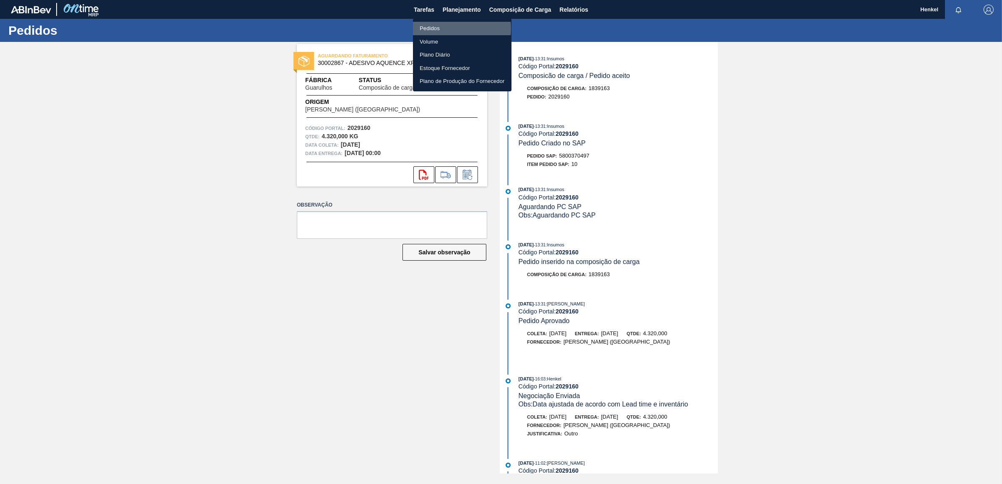
click at [436, 28] on li "Pedidos" at bounding box center [462, 28] width 98 height 13
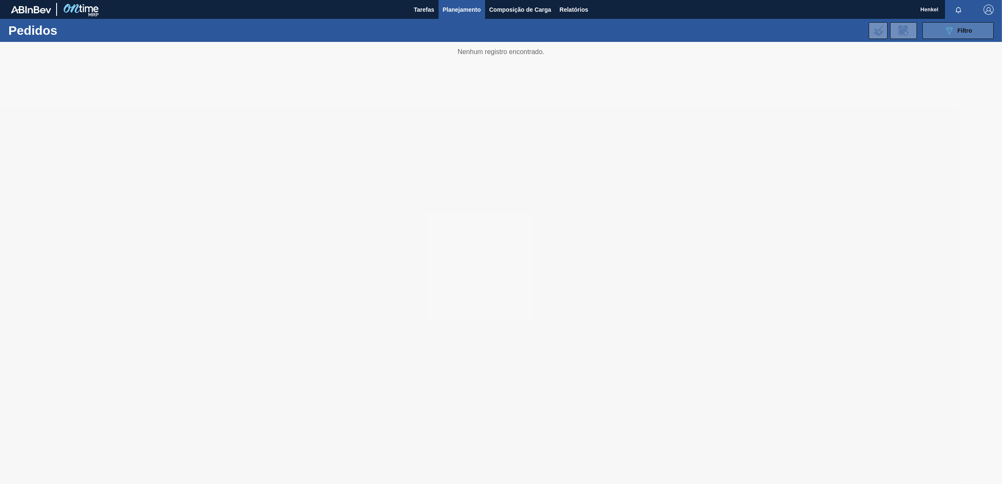
click at [956, 31] on div "089F7B8B-B2A5-4AFE-B5C0-19BA573D28AC Filtro" at bounding box center [958, 31] width 28 height 10
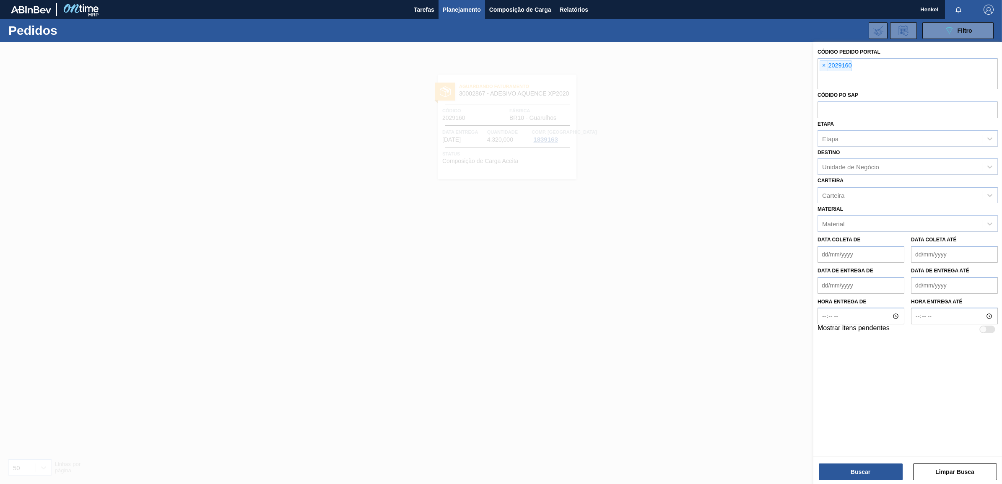
click at [822, 65] on span "×" at bounding box center [824, 66] width 8 height 10
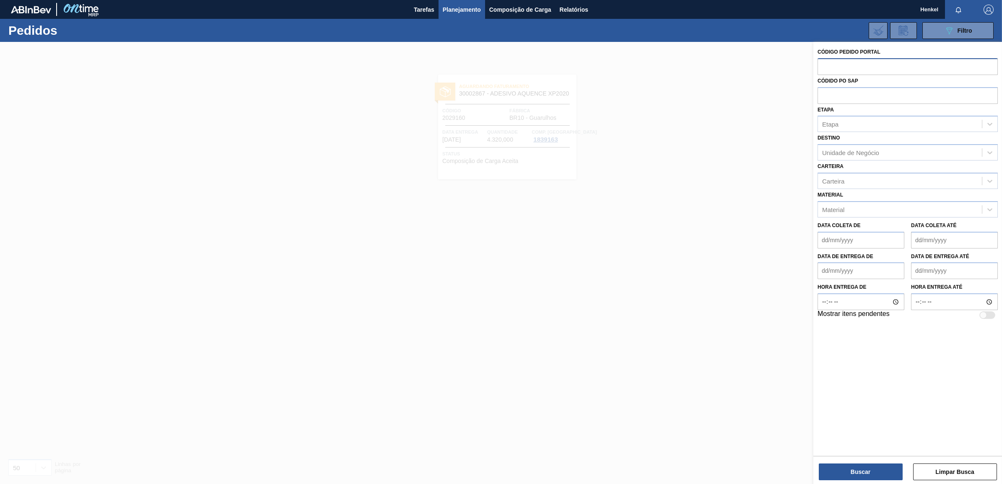
paste input "2029158"
type input "2029158"
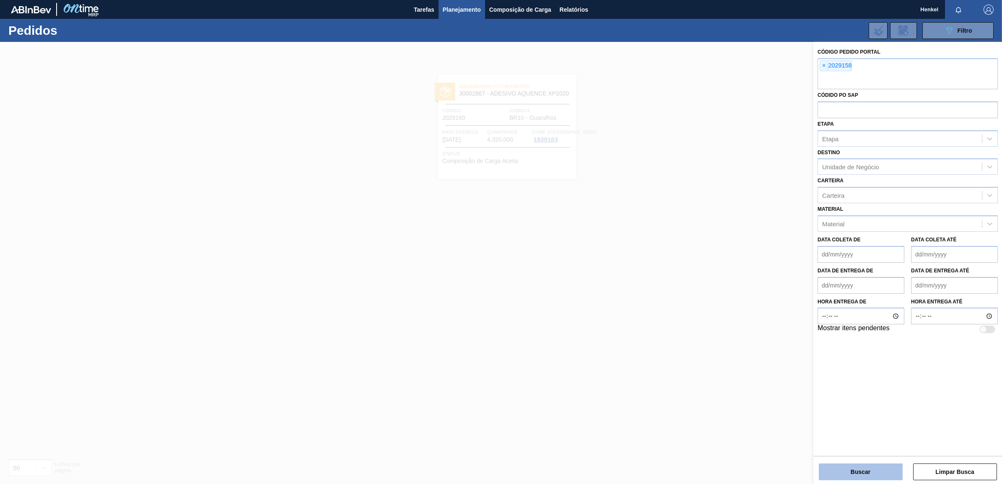
click at [860, 473] on button "Buscar" at bounding box center [860, 472] width 84 height 17
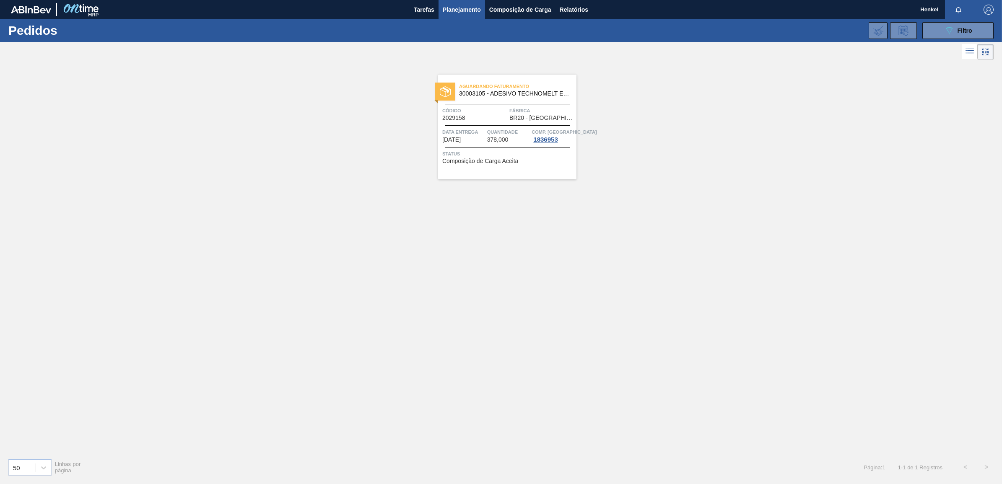
click at [502, 127] on div "Aguardando Faturamento 30003105 - ADESIVO TECHNOMELT EM 362 Código 2029158 Fábr…" at bounding box center [507, 127] width 138 height 105
